Goal: Find specific page/section: Find specific page/section

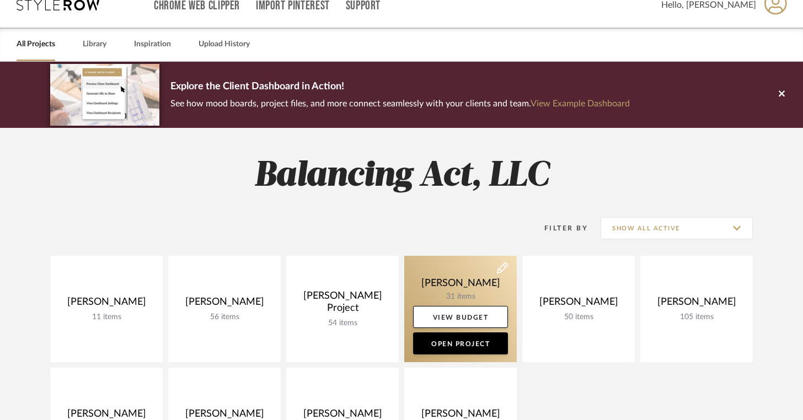
scroll to position [179, 0]
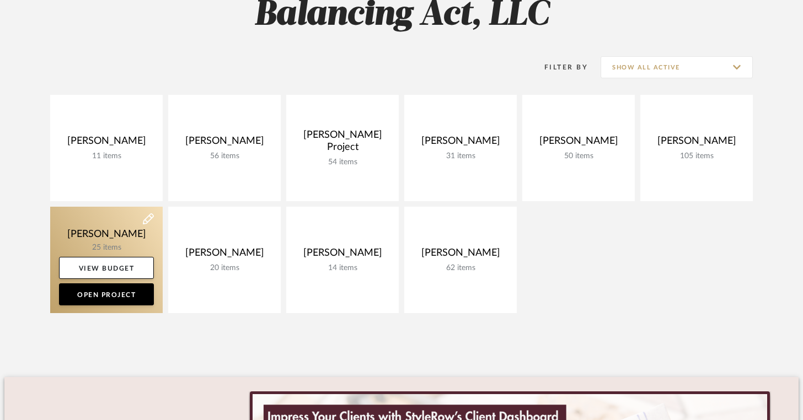
click at [121, 244] on link at bounding box center [106, 260] width 113 height 106
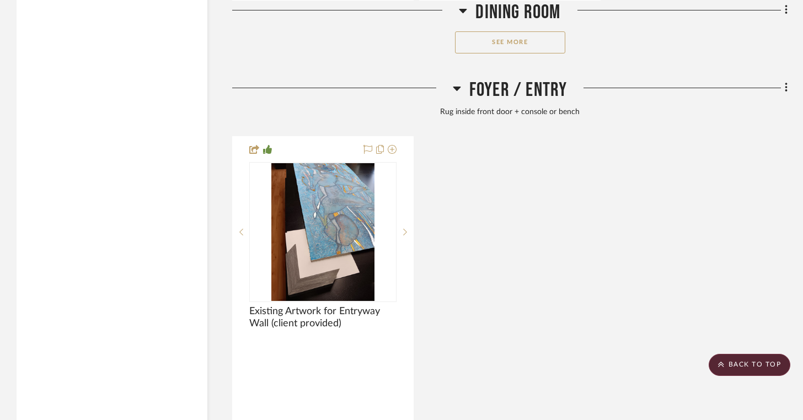
scroll to position [1743, 0]
click at [508, 48] on button "See More" at bounding box center [510, 43] width 110 height 22
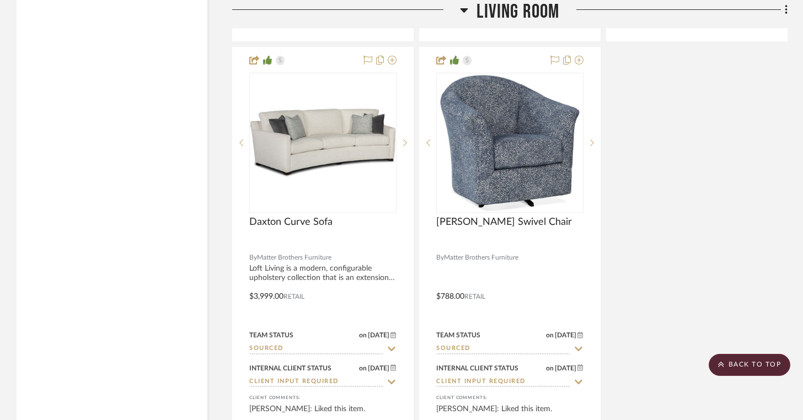
scroll to position [4420, 0]
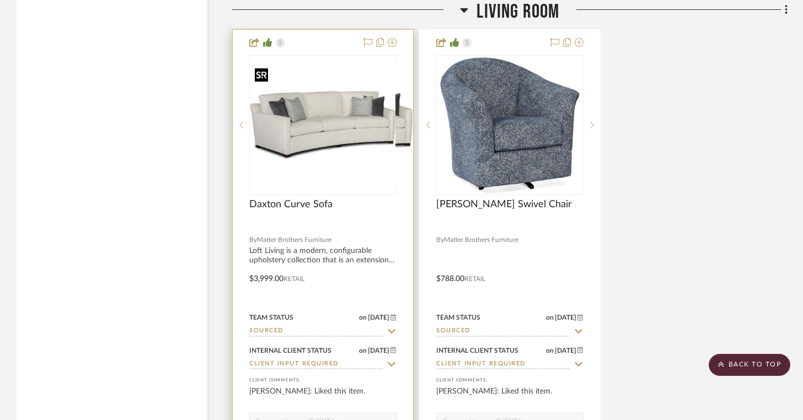
click at [350, 170] on div at bounding box center [322, 125] width 147 height 140
click at [408, 121] on sr-next-btn at bounding box center [405, 125] width 17 height 8
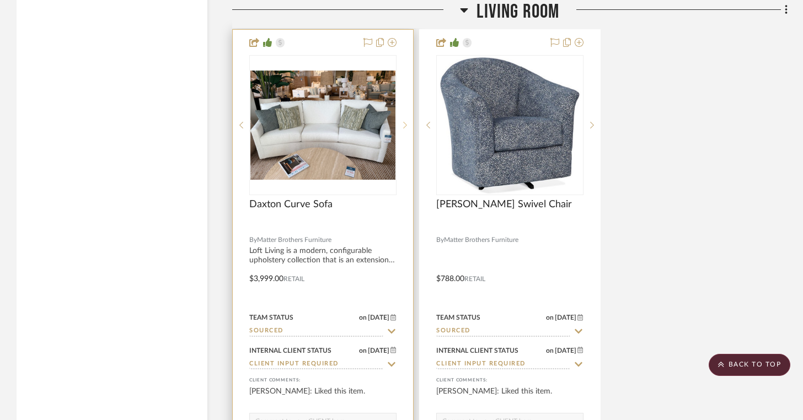
click at [408, 121] on sr-next-btn at bounding box center [405, 125] width 17 height 8
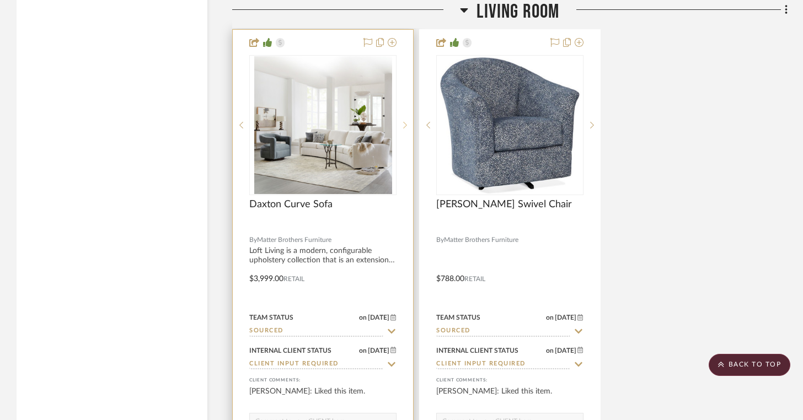
click at [408, 121] on sr-next-btn at bounding box center [405, 125] width 17 height 8
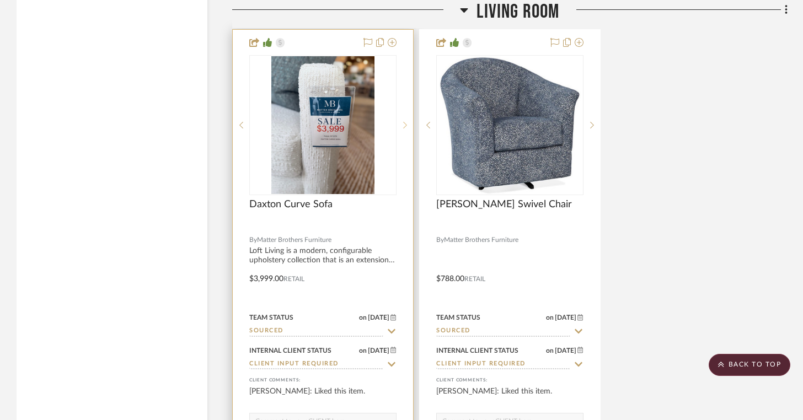
click at [408, 121] on sr-next-btn at bounding box center [405, 125] width 17 height 8
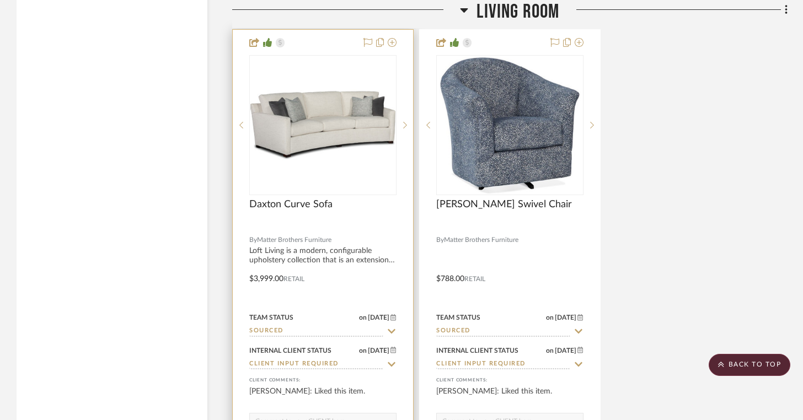
click at [339, 234] on div at bounding box center [323, 271] width 180 height 483
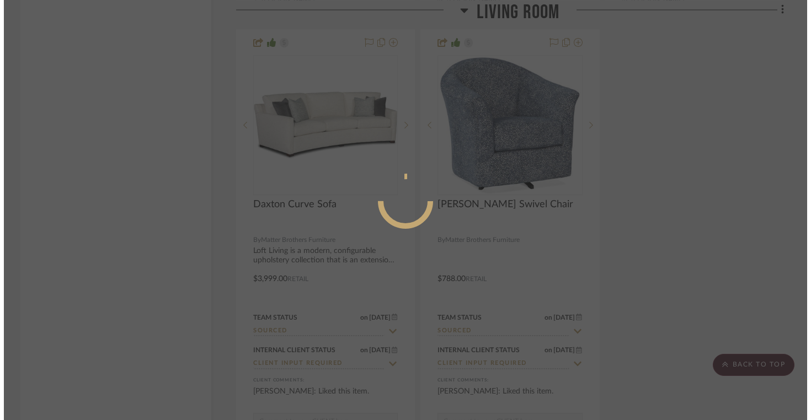
scroll to position [0, 0]
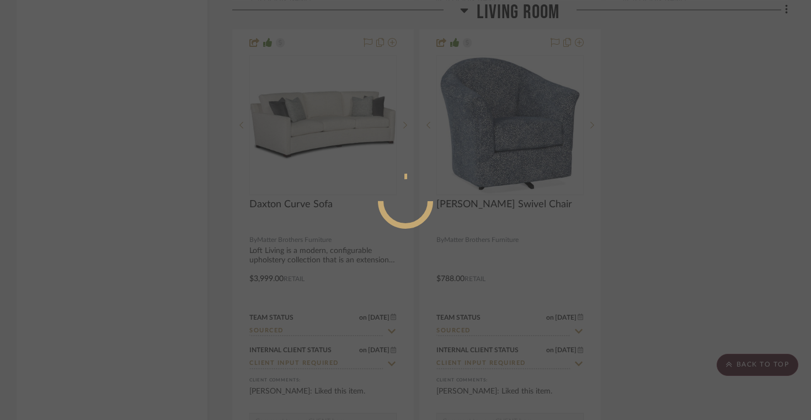
click at [323, 265] on mat-dialog-content at bounding box center [406, 245] width 166 height 475
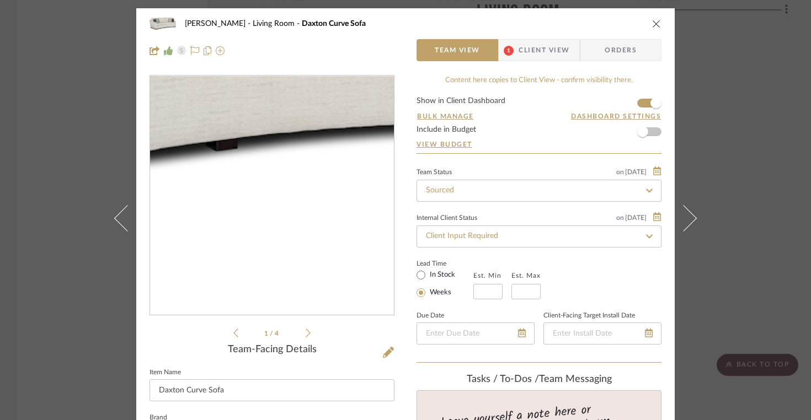
click at [311, 287] on img "0" at bounding box center [272, 195] width 244 height 183
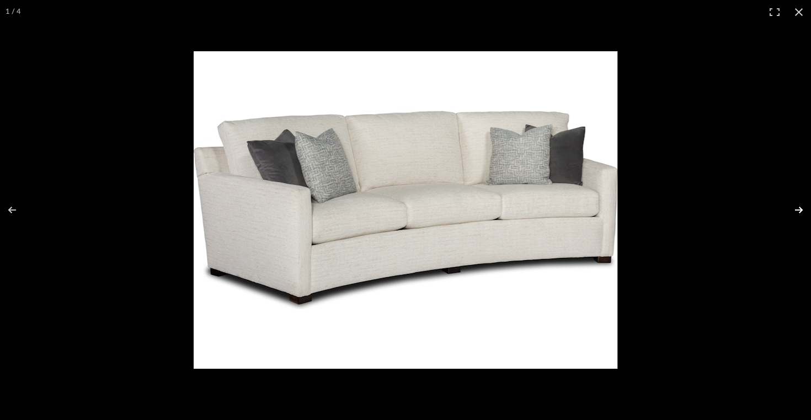
click at [793, 206] on button at bounding box center [791, 210] width 39 height 55
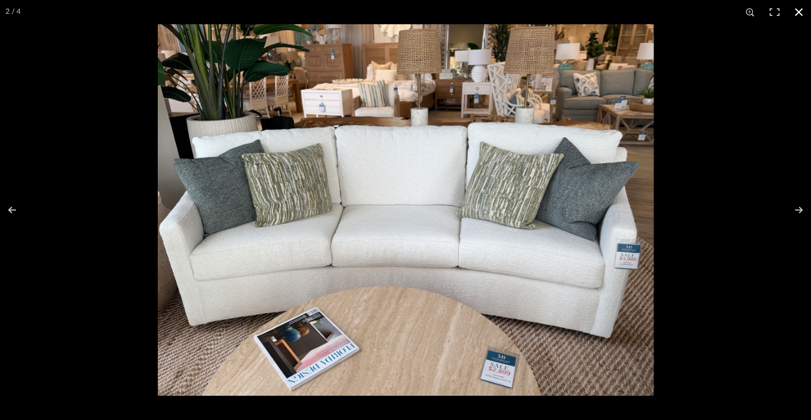
click at [78, 177] on div at bounding box center [405, 210] width 811 height 420
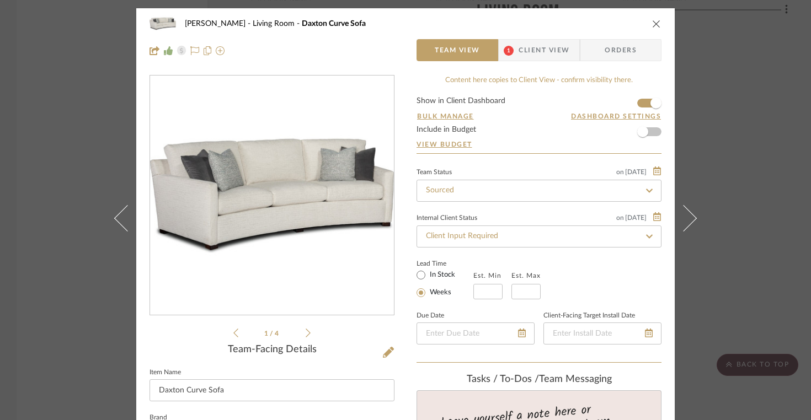
click at [652, 21] on icon "close" at bounding box center [656, 23] width 9 height 9
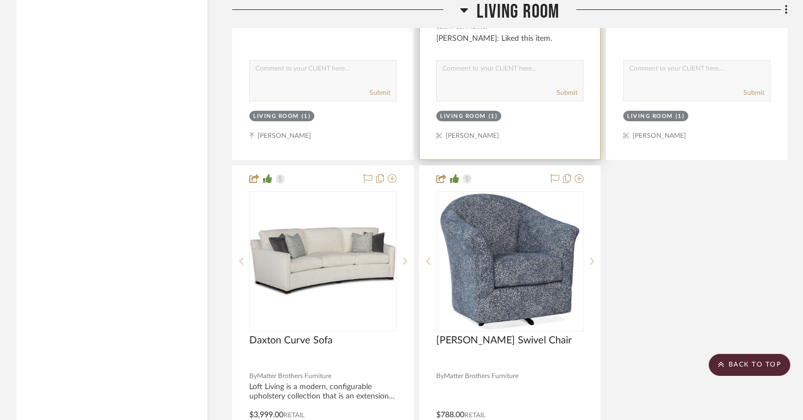
scroll to position [4336, 0]
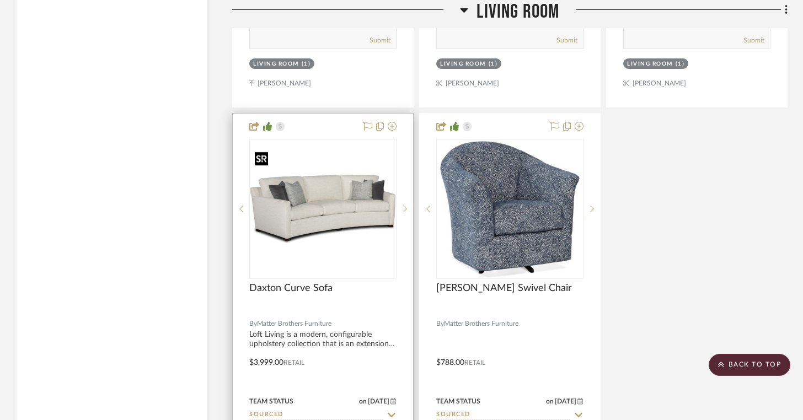
click at [354, 194] on img "0" at bounding box center [322, 208] width 145 height 109
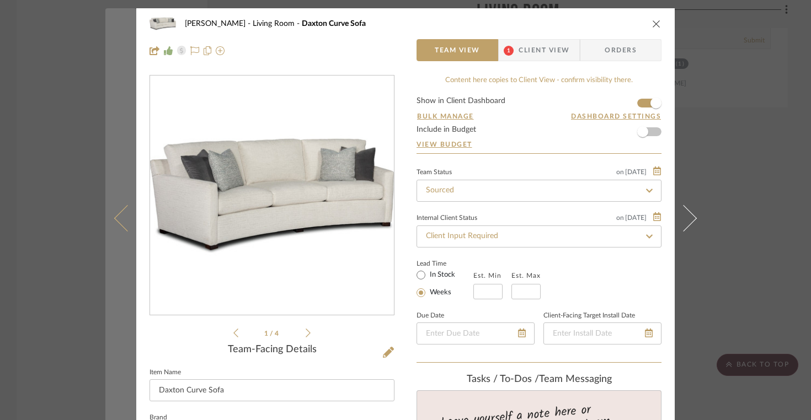
click at [112, 214] on button at bounding box center [120, 218] width 31 height 420
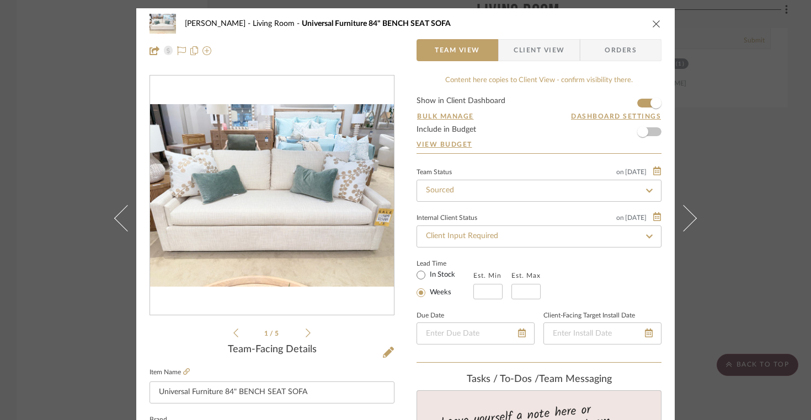
click at [300, 332] on li "1 / 5" at bounding box center [271, 333] width 67 height 13
click at [301, 332] on li "1 / 5" at bounding box center [271, 333] width 67 height 13
click at [306, 333] on icon at bounding box center [308, 333] width 5 height 10
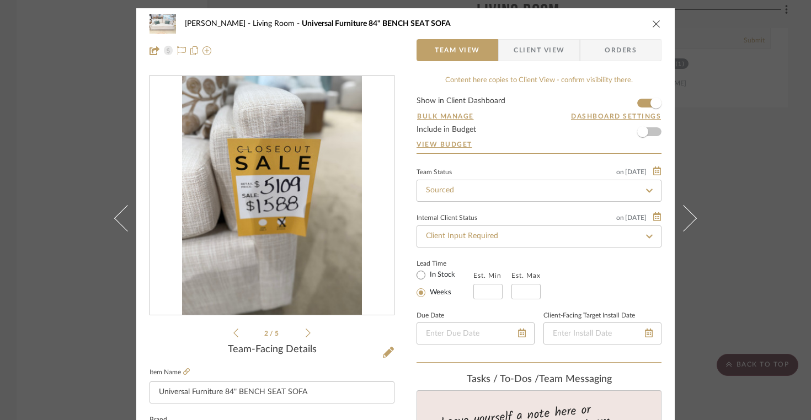
click at [306, 333] on icon at bounding box center [308, 333] width 5 height 10
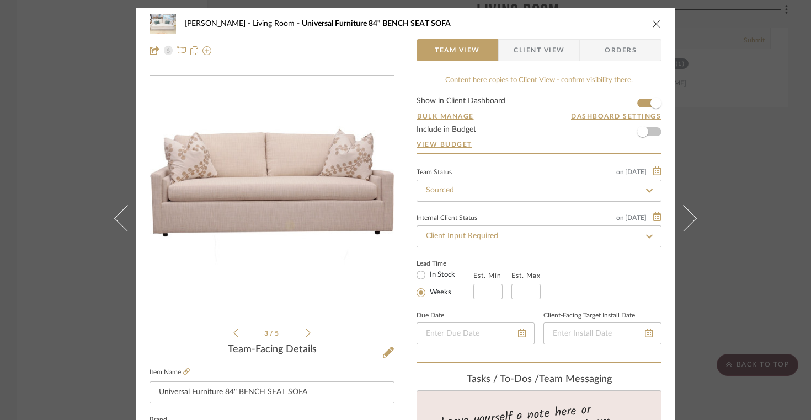
click at [306, 333] on icon at bounding box center [308, 333] width 5 height 10
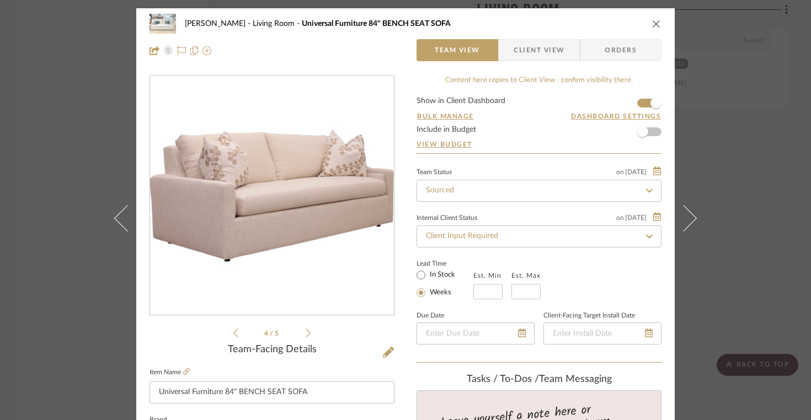
click at [306, 333] on icon at bounding box center [308, 333] width 5 height 10
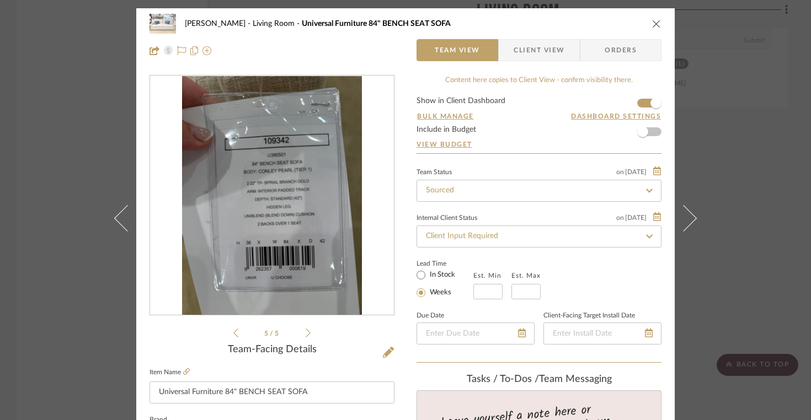
click at [306, 333] on icon at bounding box center [308, 333] width 5 height 10
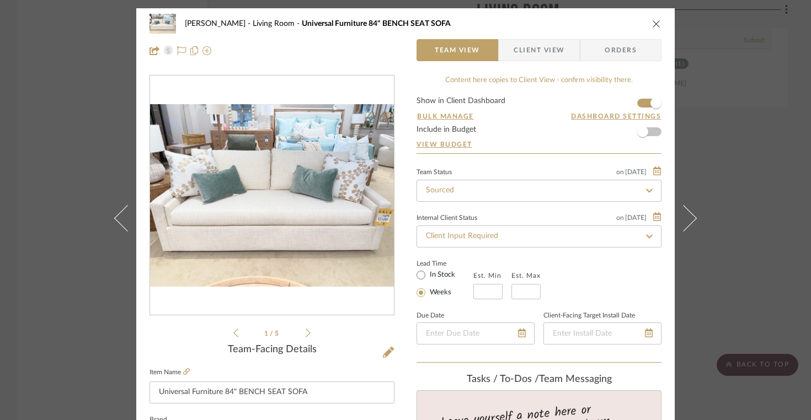
click at [306, 333] on icon at bounding box center [308, 333] width 5 height 10
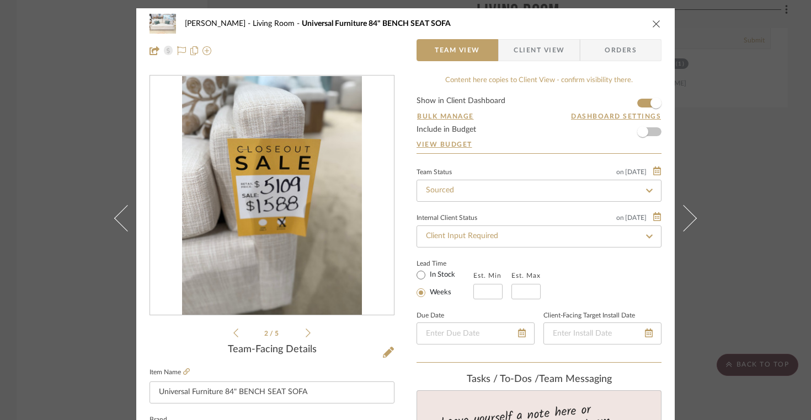
click at [652, 24] on icon "close" at bounding box center [656, 23] width 9 height 9
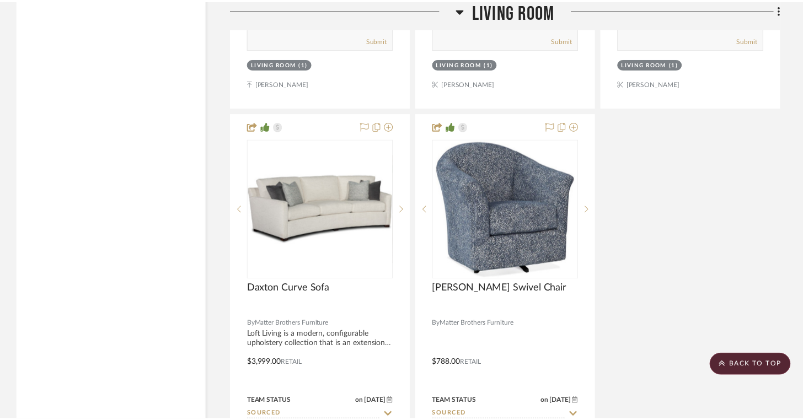
scroll to position [4336, 0]
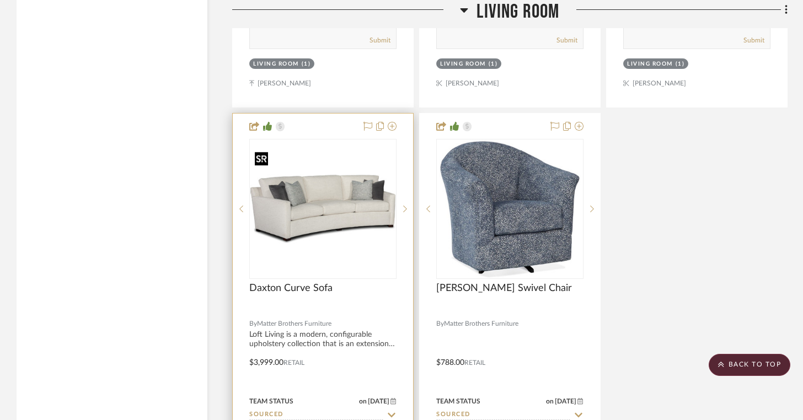
click at [367, 200] on img "0" at bounding box center [322, 208] width 145 height 109
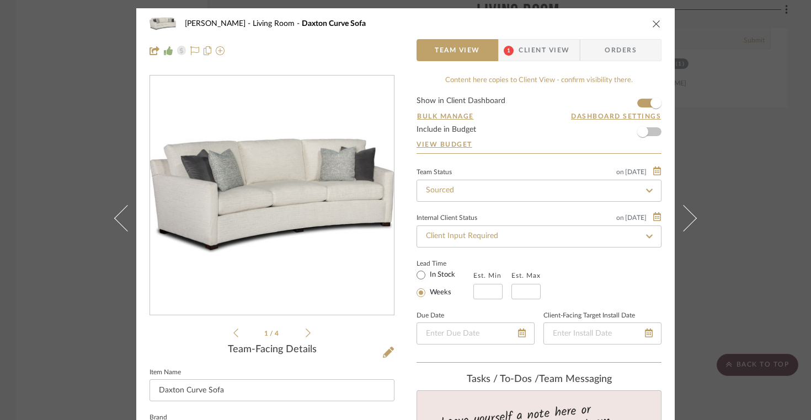
click at [306, 332] on icon at bounding box center [308, 333] width 5 height 10
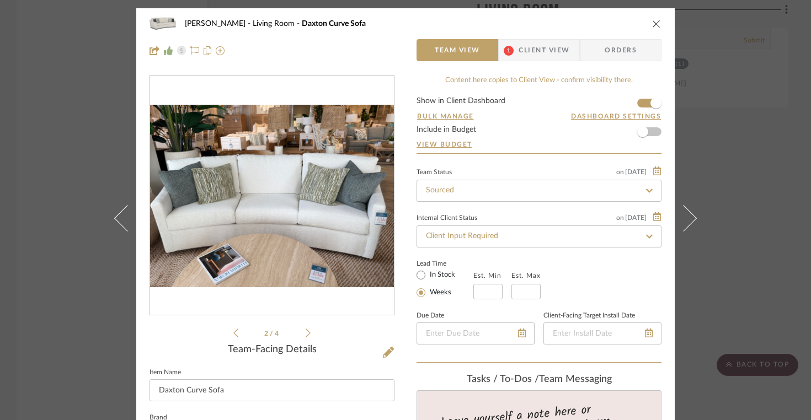
click at [306, 332] on icon at bounding box center [308, 333] width 5 height 10
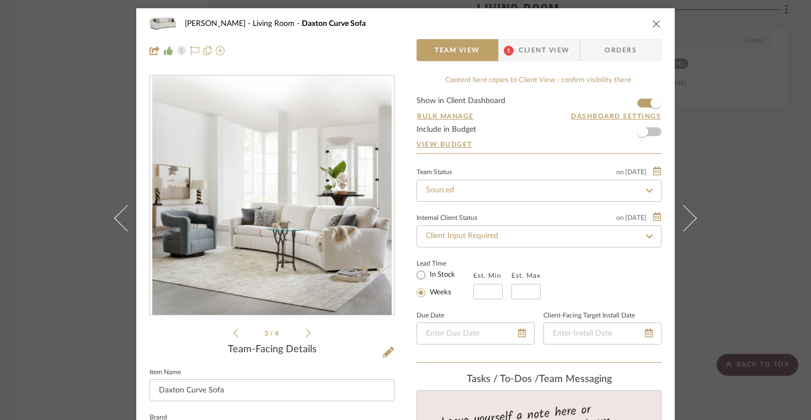
click at [644, 18] on div "[PERSON_NAME] Living Room Daxton Curve Sofa" at bounding box center [406, 24] width 512 height 22
click at [652, 21] on icon "close" at bounding box center [656, 23] width 9 height 9
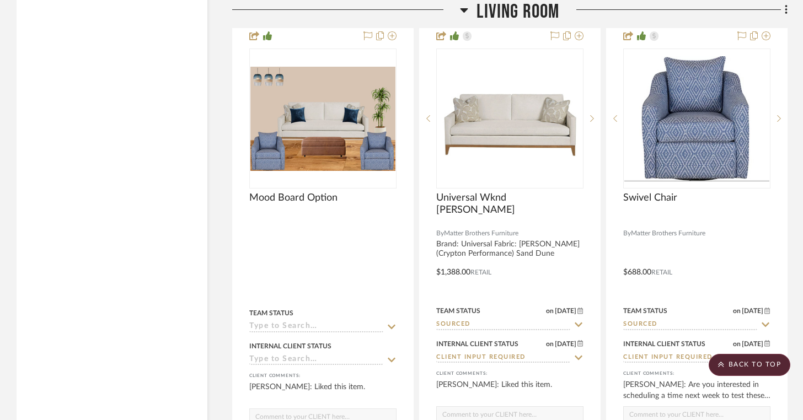
scroll to position [3428, 0]
